Goal: Navigation & Orientation: Find specific page/section

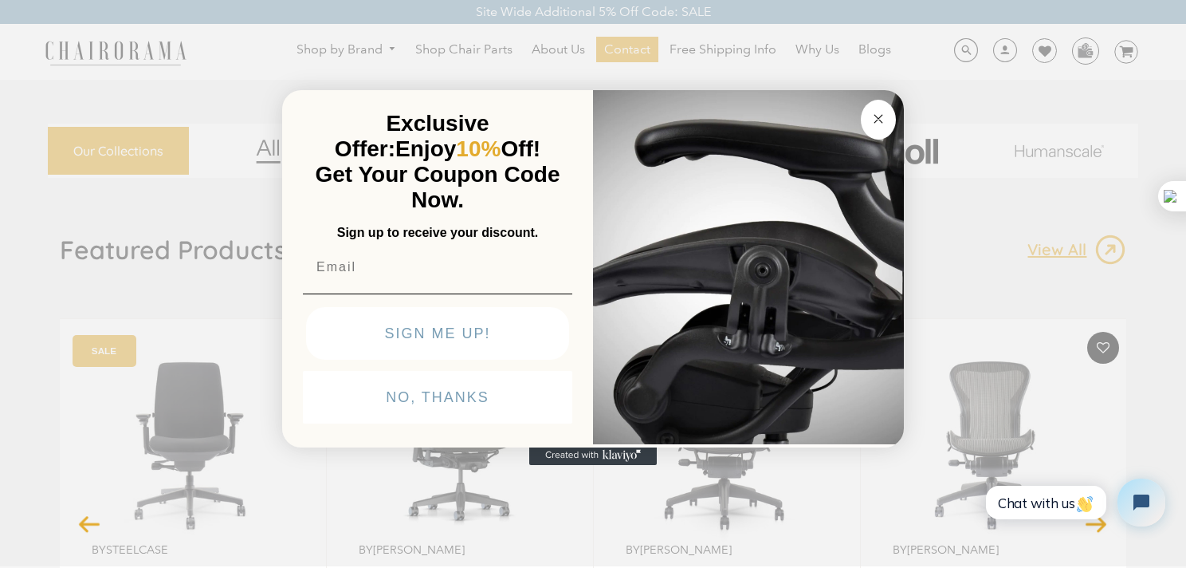
click at [261, 61] on div "Close dialog Exclusive Offer: Enjoy 10% Off! Get Your Coupon Code Now. Sign up …" at bounding box center [593, 282] width 1186 height 568
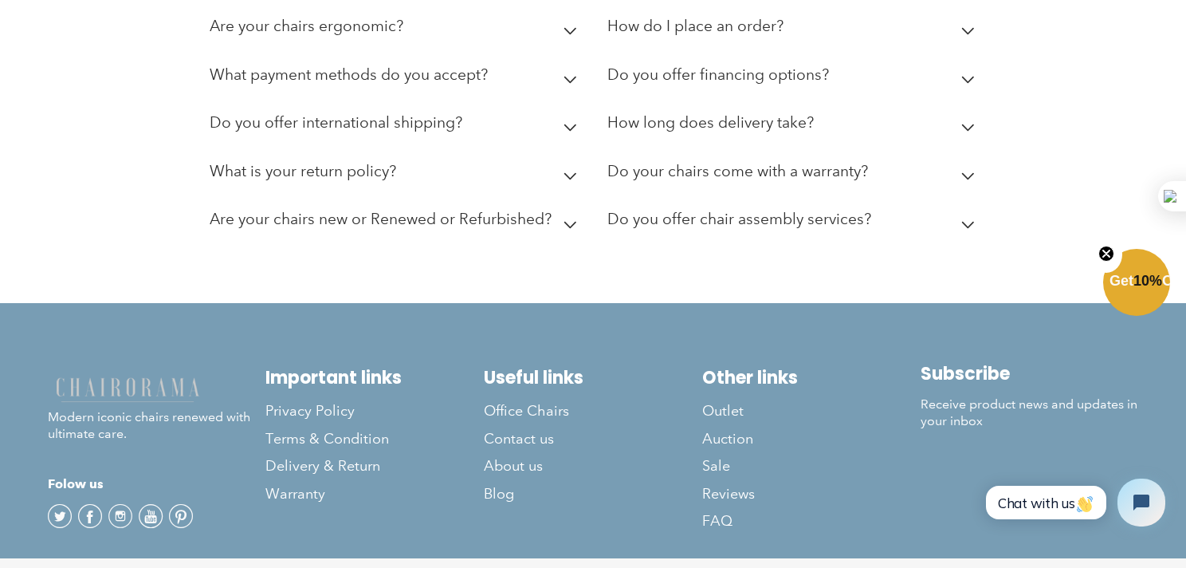
scroll to position [4502, 0]
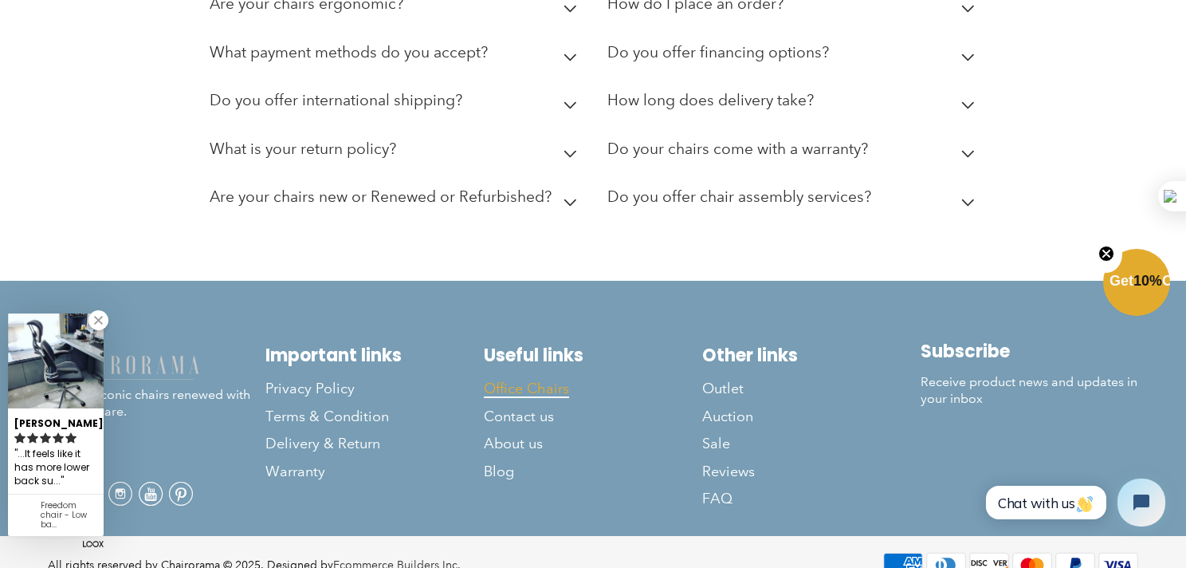
click at [550, 379] on span "Office Chairs" at bounding box center [526, 388] width 85 height 18
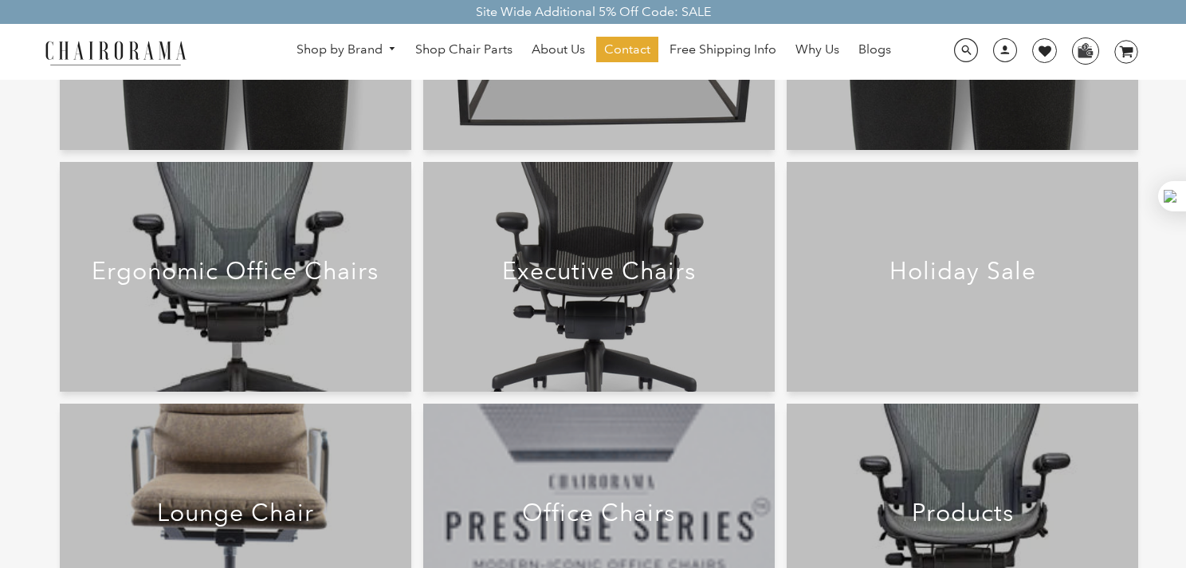
scroll to position [242, 0]
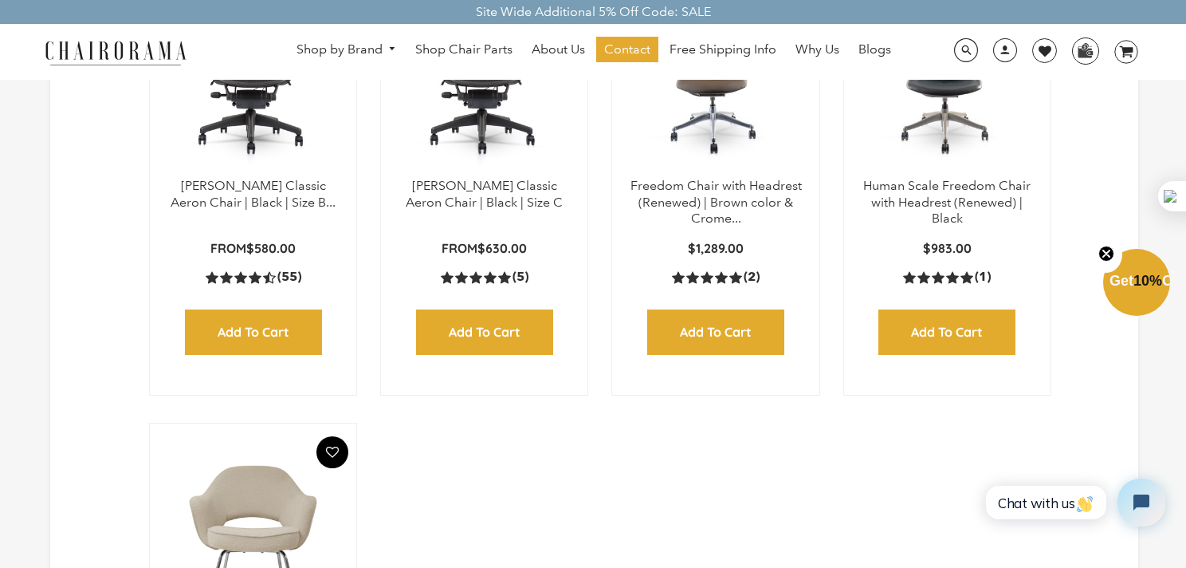
scroll to position [399, 0]
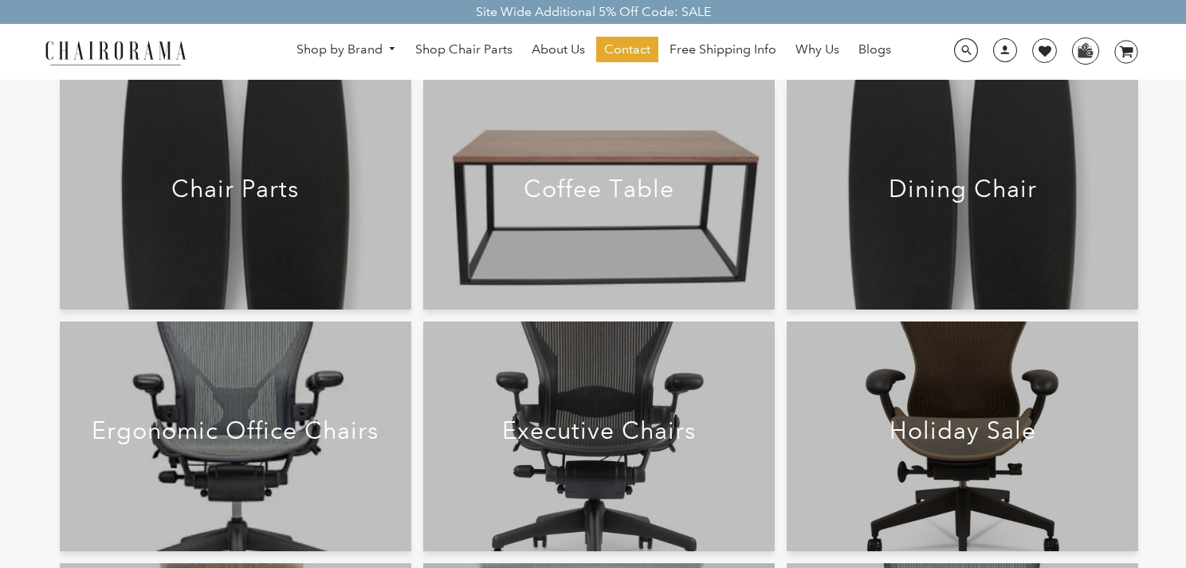
scroll to position [399, 0]
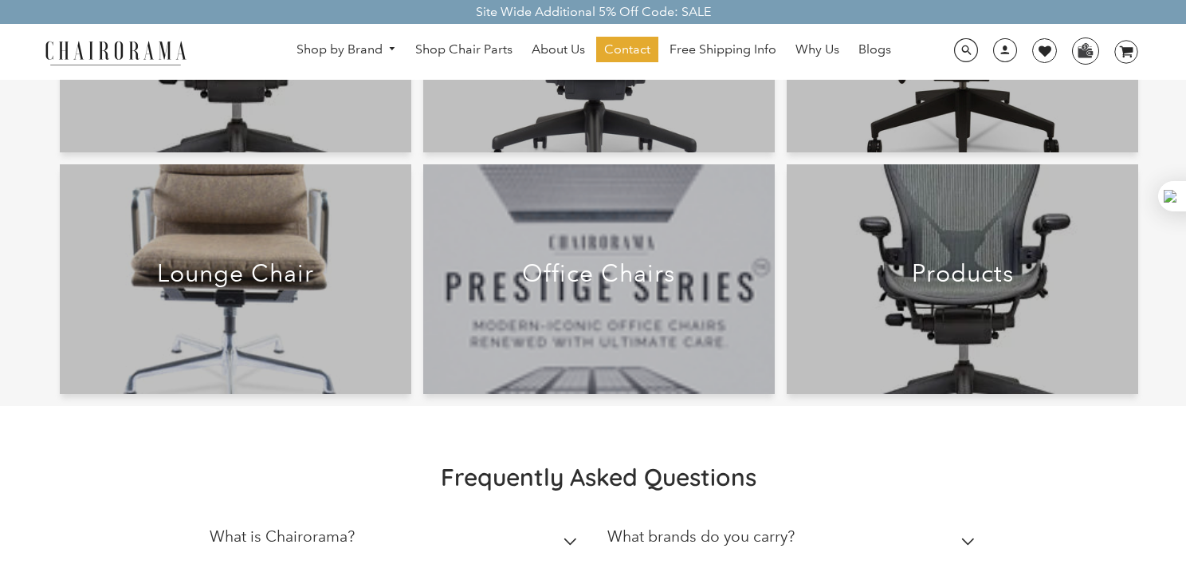
click at [612, 285] on h2 "Office Chairs" at bounding box center [599, 273] width 296 height 29
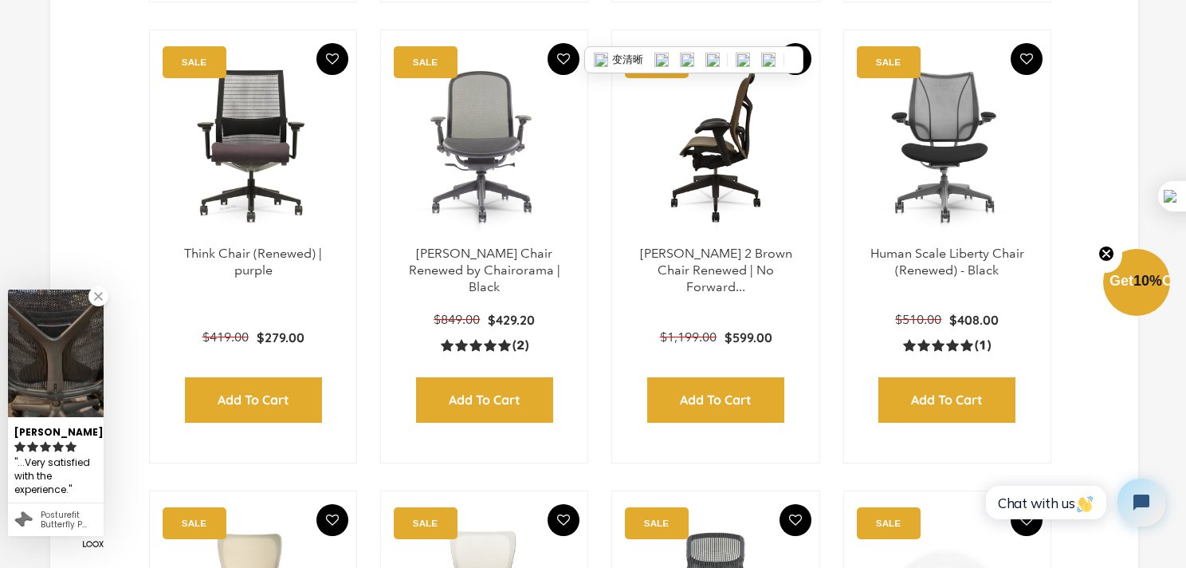
click at [725, 212] on img at bounding box center [715, 145] width 175 height 199
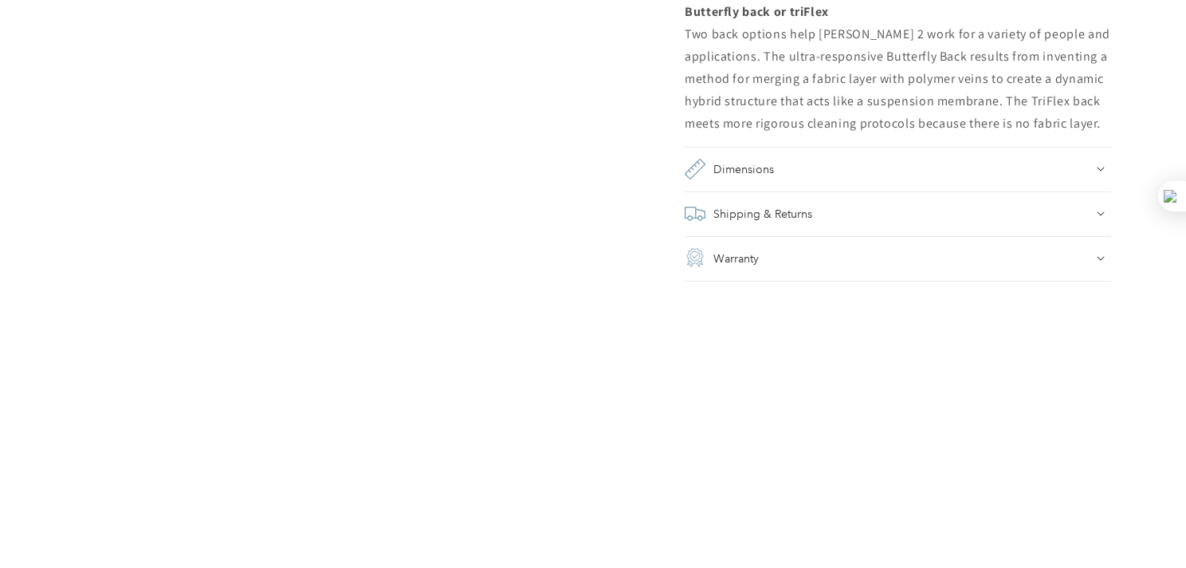
scroll to position [1754, 0]
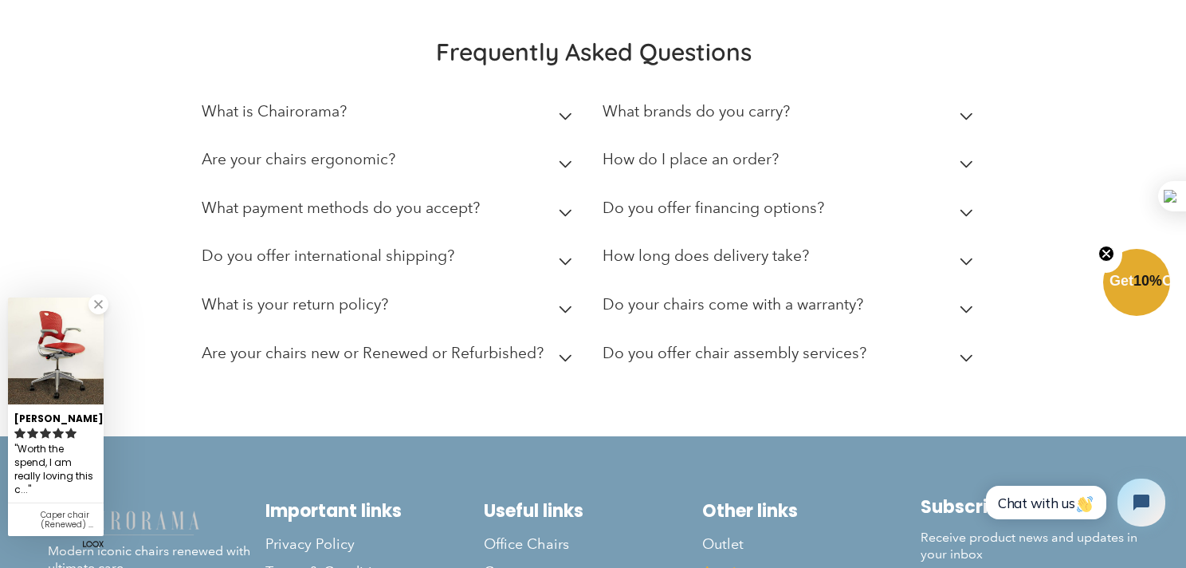
scroll to position [6581, 0]
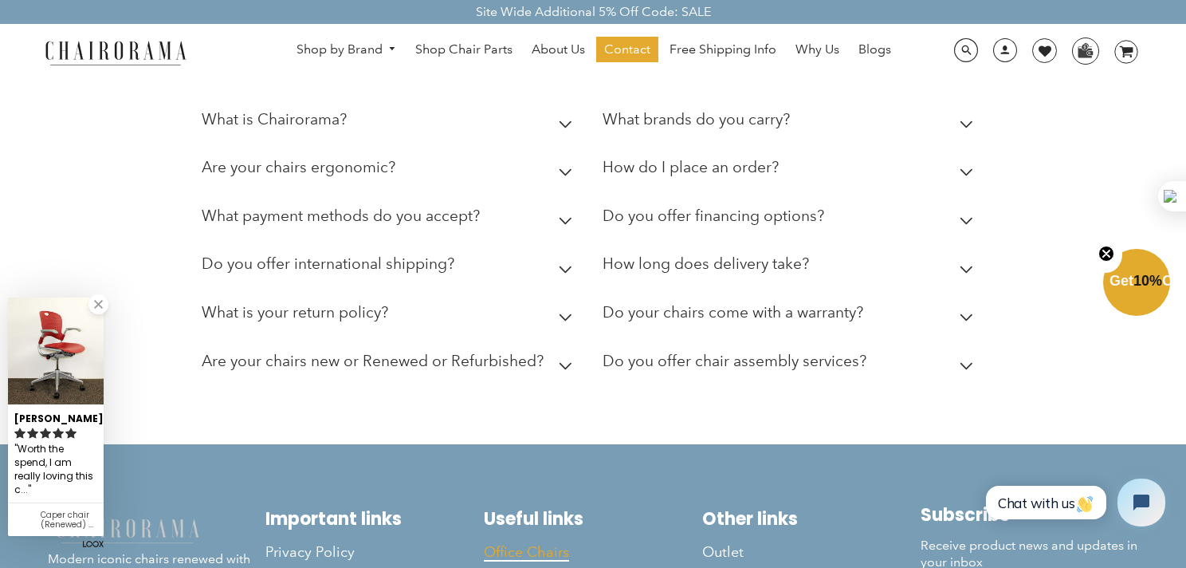
click at [515, 543] on span "Office Chairs" at bounding box center [526, 552] width 85 height 18
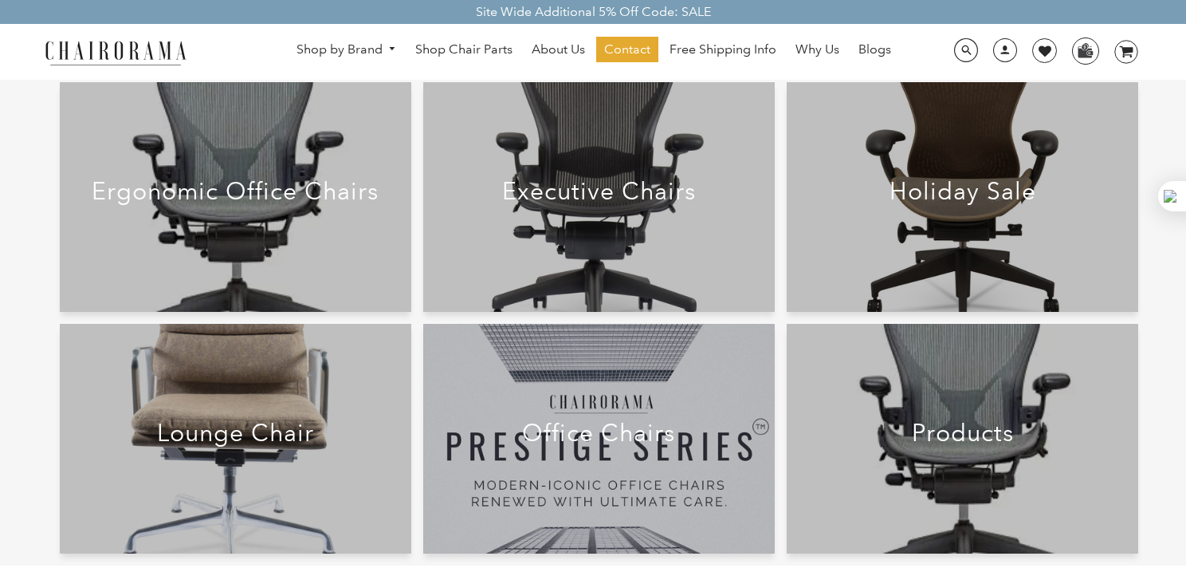
scroll to position [478, 0]
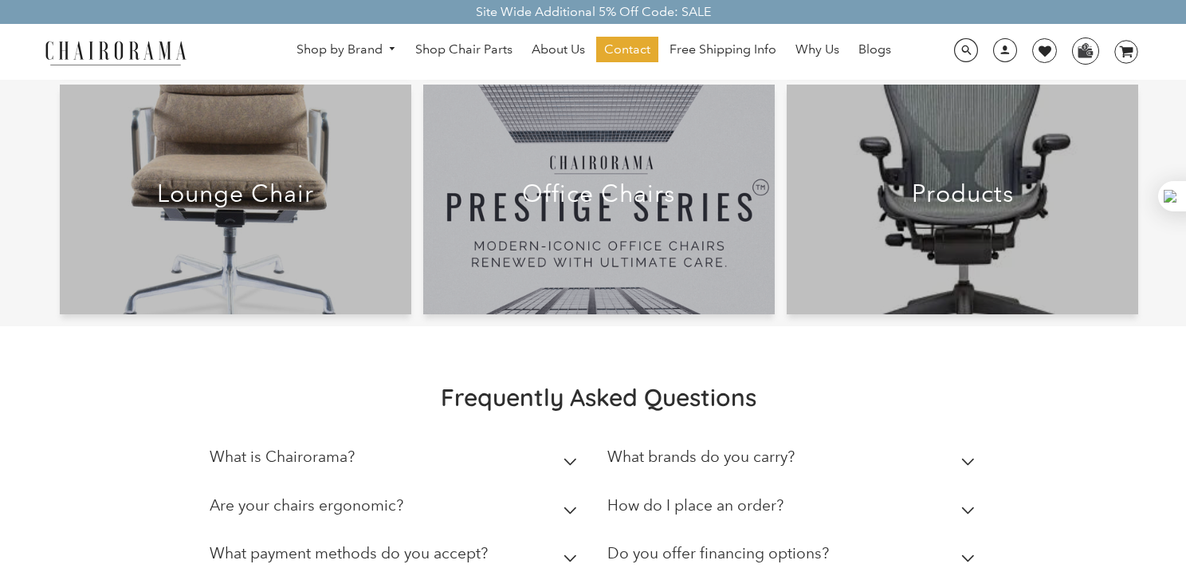
click at [965, 208] on div "Products" at bounding box center [963, 199] width 352 height 41
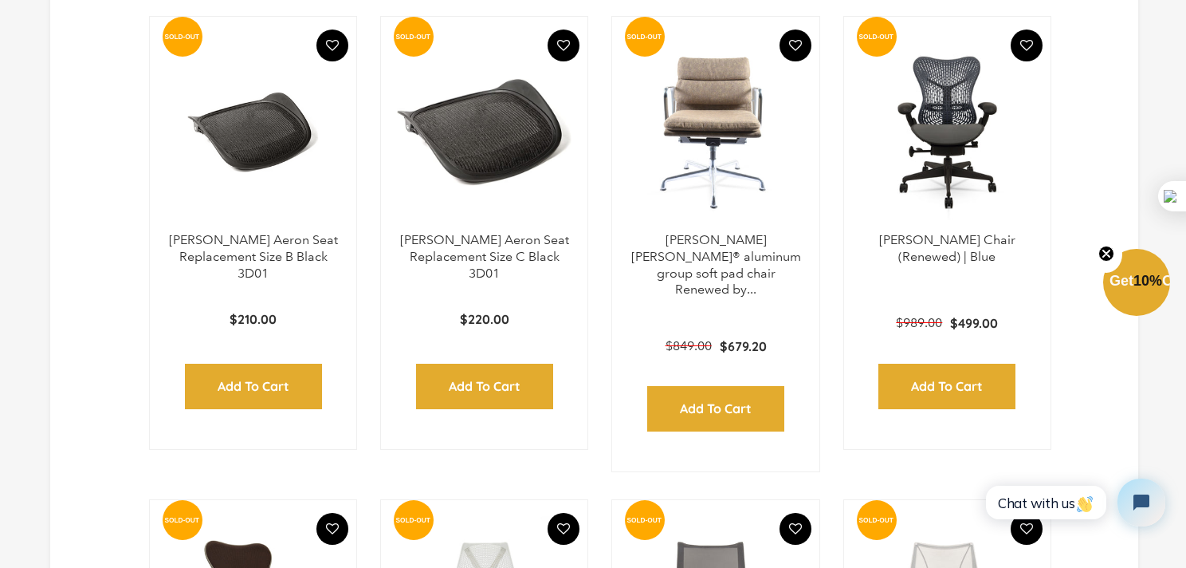
scroll to position [4384, 0]
